Goal: Check status: Check status

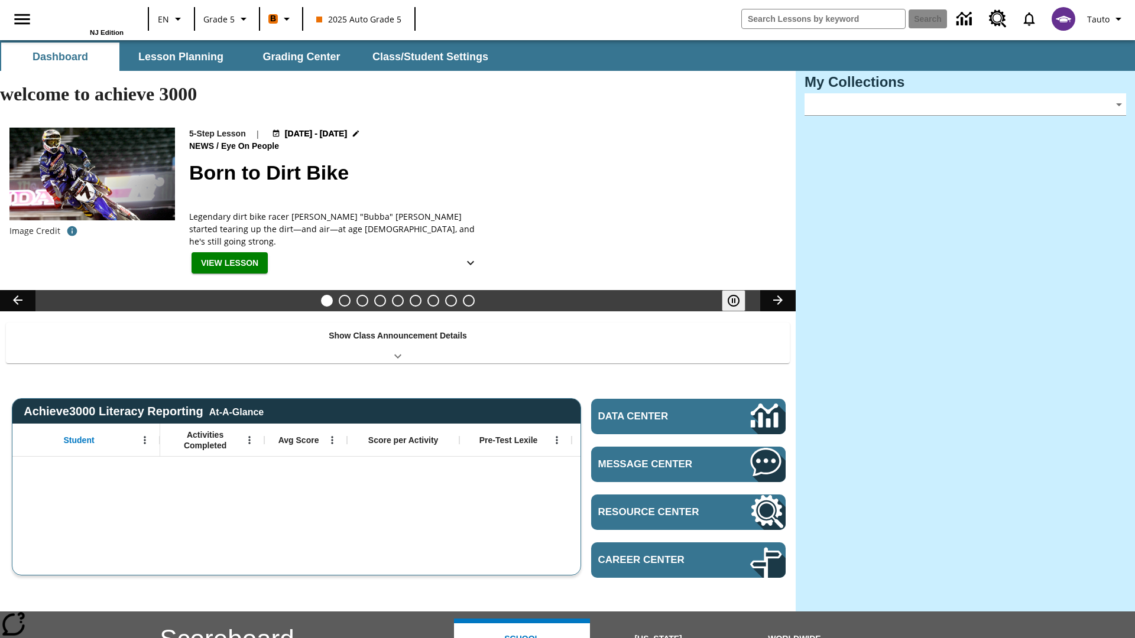
type input "-1"
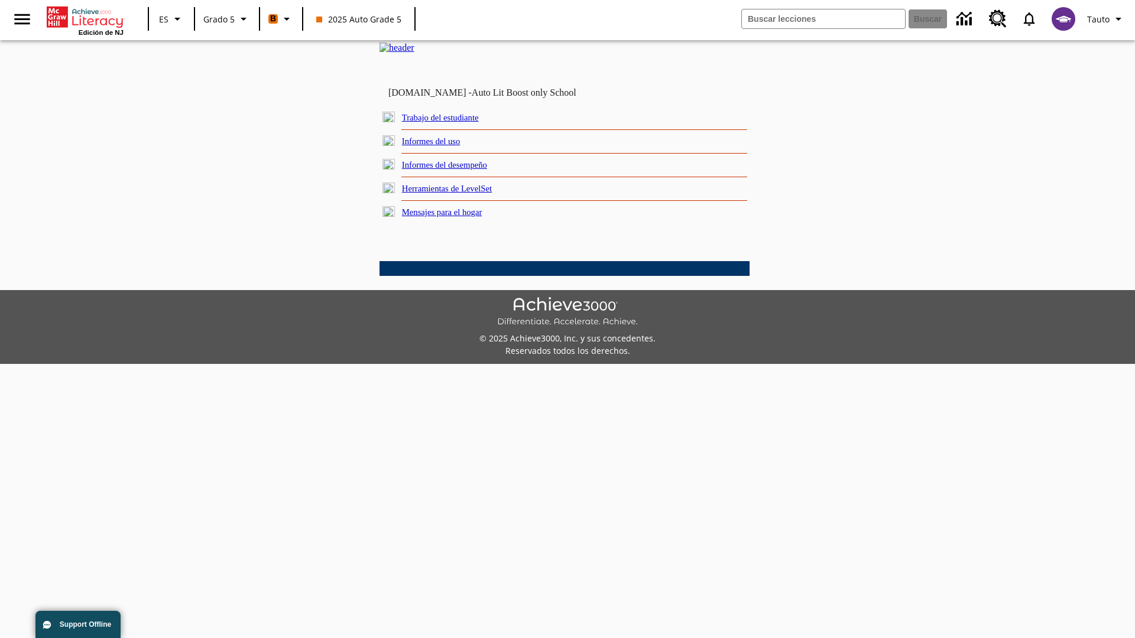
click at [461, 170] on link "Informes del desempeño" at bounding box center [444, 164] width 85 height 9
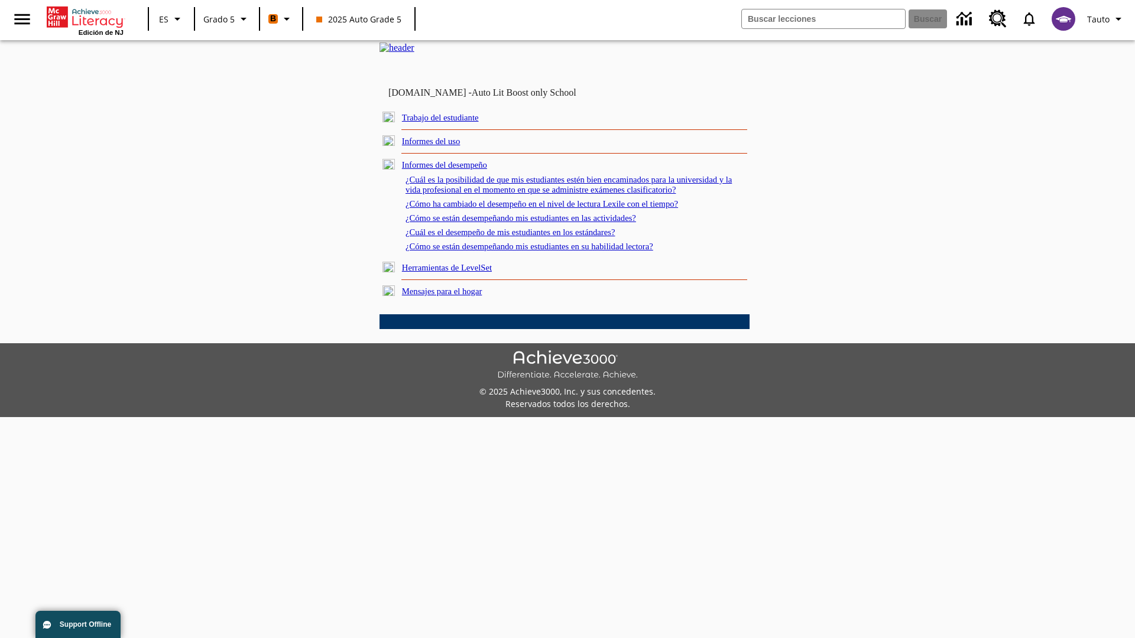
click at [561, 194] on link "¿Cuál es la posibilidad de que mis estudiantes estén bien encaminados para la u…" at bounding box center [568, 185] width 326 height 20
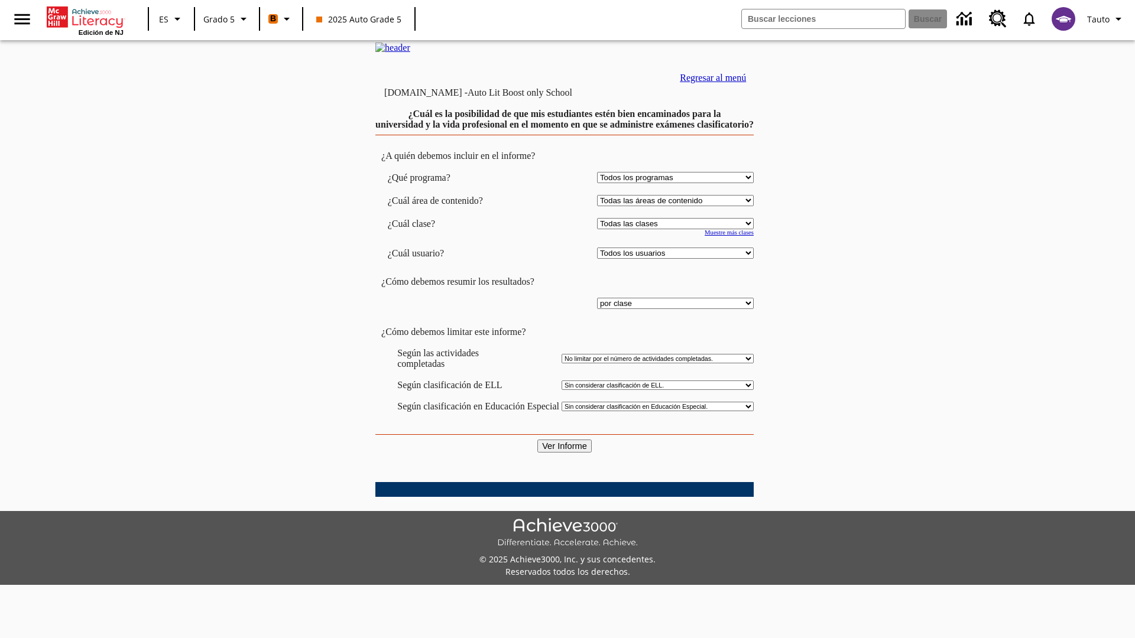
click at [673, 229] on select "Seleccionar una clase: Todas las clases 2025 Auto Grade 5 OL 2025 Auto Grade 6" at bounding box center [675, 223] width 157 height 11
select select "11133131"
click at [673, 259] on select "Todos los usuarios Cat, Sautoen Cat, Sautoes Cat, Sautoss Donotlogin, Sautoen T…" at bounding box center [675, 253] width 157 height 11
select select "21437107"
click at [565, 453] on input "Ver Informe" at bounding box center [564, 446] width 54 height 13
